Goal: Find specific fact: Find contact information

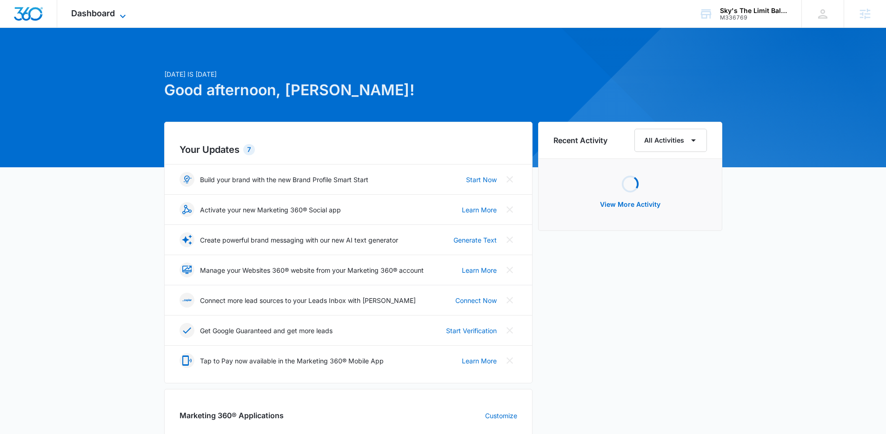
click at [102, 14] on span "Dashboard" at bounding box center [93, 13] width 44 height 10
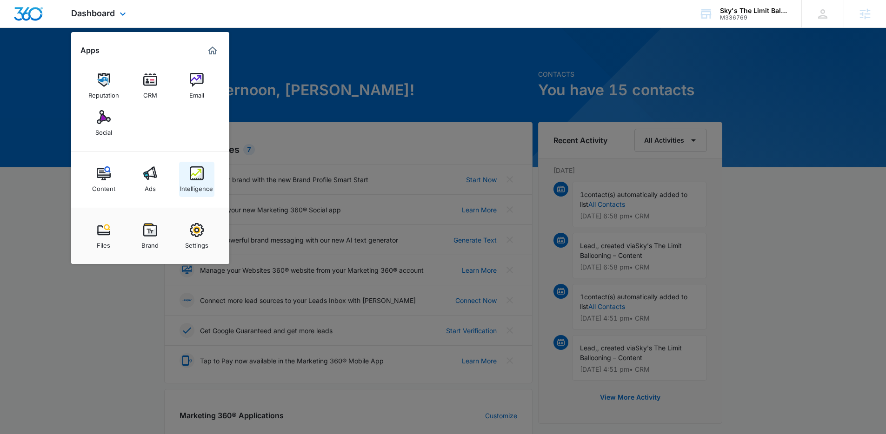
click at [202, 184] on div "Intelligence" at bounding box center [196, 186] width 33 height 12
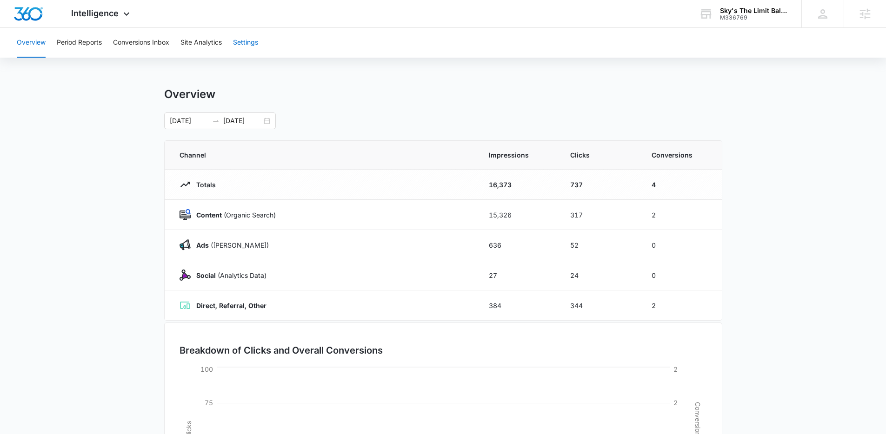
click at [254, 44] on button "Settings" at bounding box center [245, 43] width 25 height 30
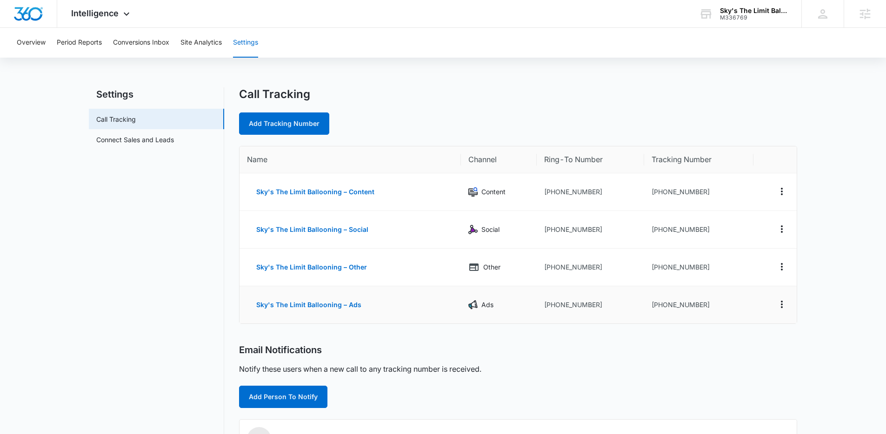
click at [689, 308] on td "+17608491112" at bounding box center [698, 304] width 109 height 37
drag, startPoint x: 712, startPoint y: 305, endPoint x: 657, endPoint y: 305, distance: 54.9
click at [657, 305] on td "+17608491112" at bounding box center [698, 304] width 109 height 37
copy td "7608491112"
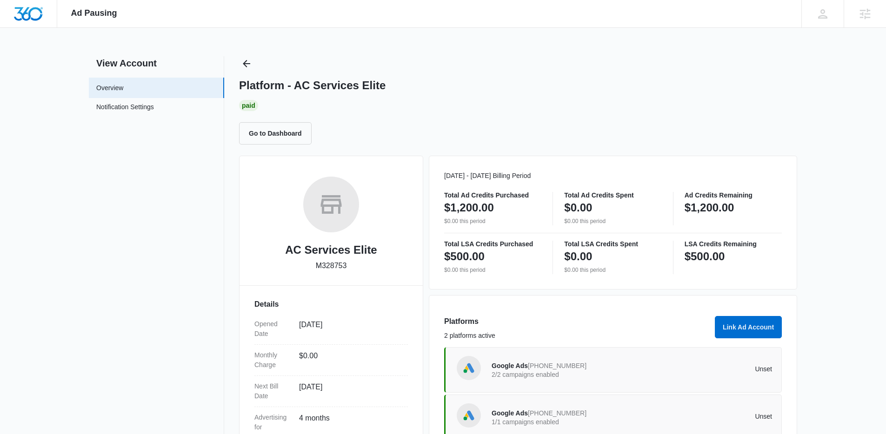
scroll to position [18, 0]
